Goal: Go to known website: Access a specific website the user already knows

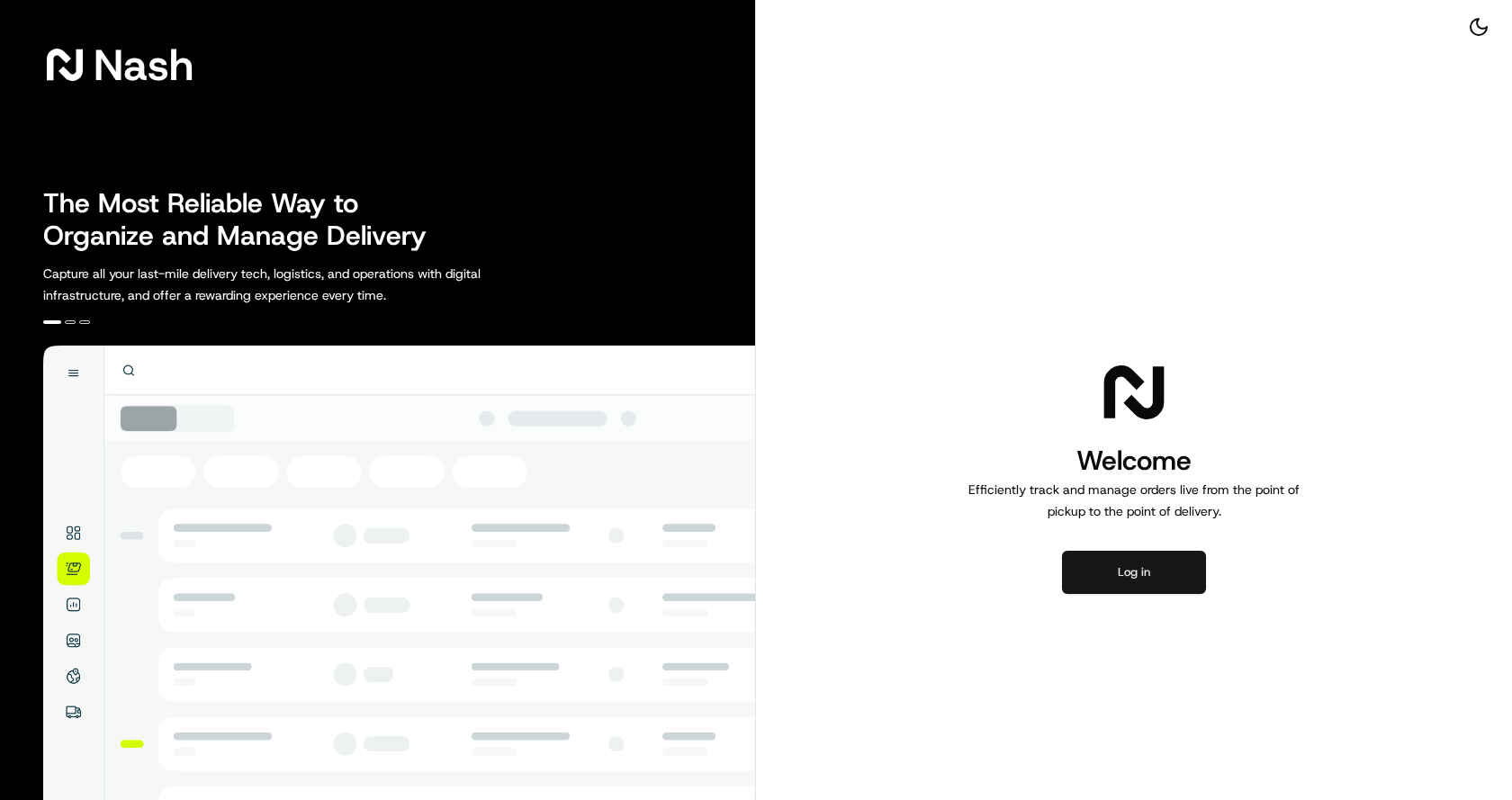
click at [1127, 570] on button "Log in" at bounding box center [1134, 572] width 144 height 43
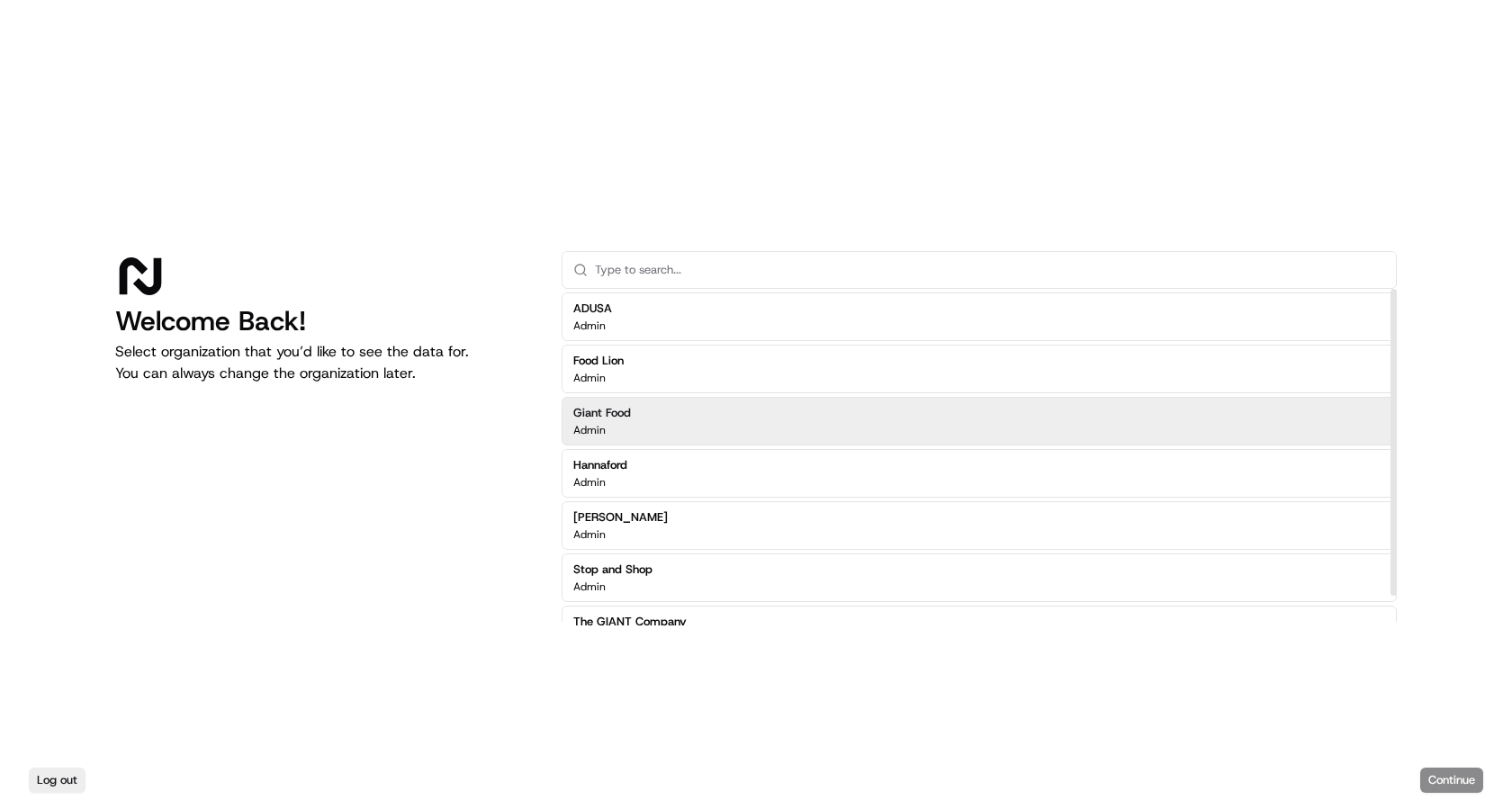
click at [690, 430] on div "Giant Food Admin" at bounding box center [979, 421] width 835 height 49
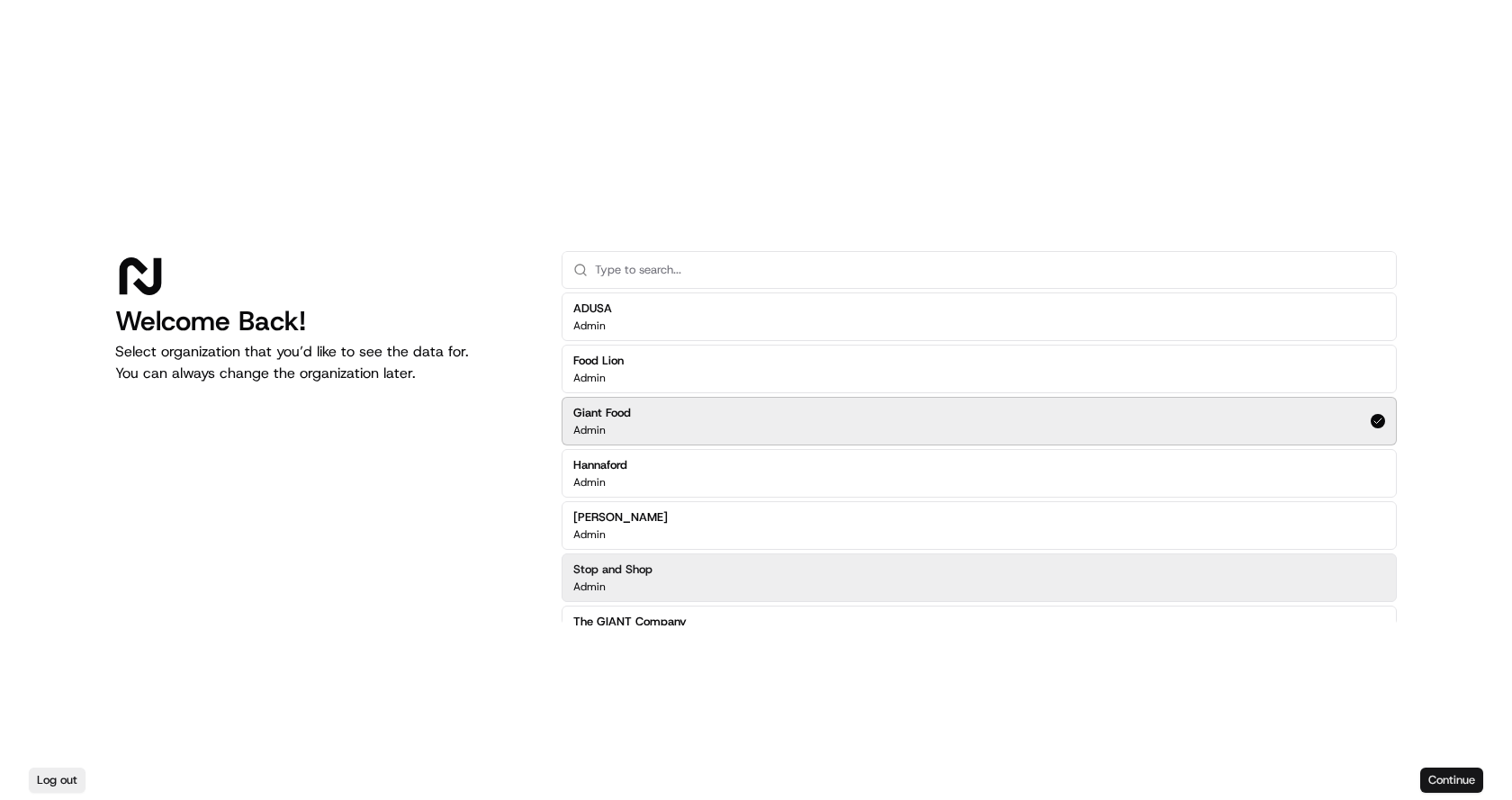
click at [1433, 777] on button "Continue" at bounding box center [1451, 779] width 63 height 25
